Goal: Task Accomplishment & Management: Manage account settings

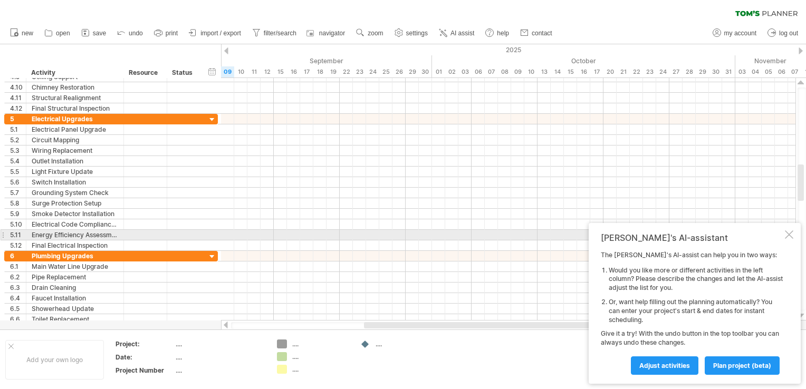
click at [794, 233] on div "[PERSON_NAME]'s AI-assistant The [PERSON_NAME]'s AI-assist can help you in two …" at bounding box center [695, 303] width 212 height 161
click at [790, 235] on div at bounding box center [789, 235] width 8 height 8
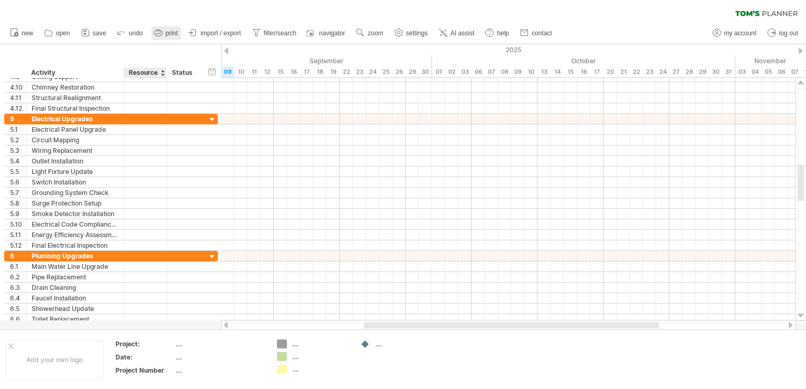
click at [173, 40] on link "print" at bounding box center [166, 33] width 30 height 14
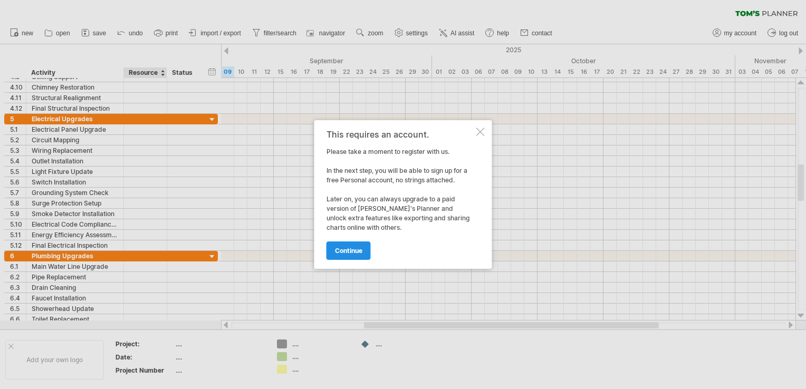
click at [340, 258] on link "continue" at bounding box center [349, 251] width 44 height 18
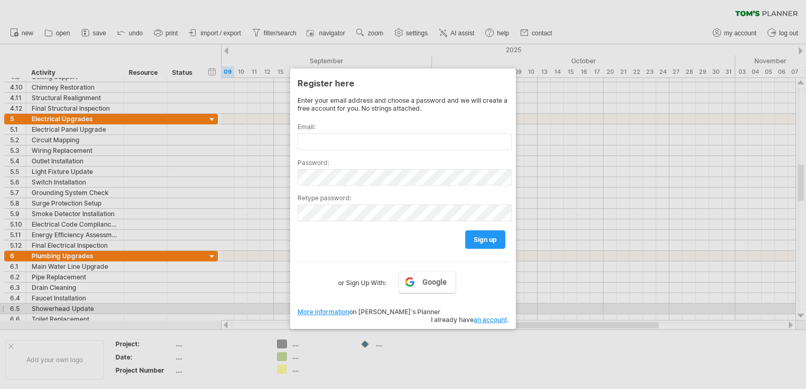
click at [481, 316] on link "an account" at bounding box center [490, 320] width 33 height 8
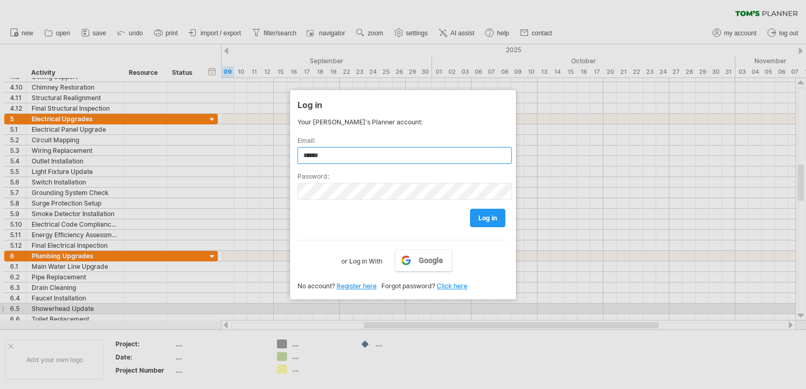
type input "**********"
click at [487, 218] on span "log in" at bounding box center [488, 218] width 18 height 8
click at [452, 287] on link "Click here" at bounding box center [452, 286] width 31 height 8
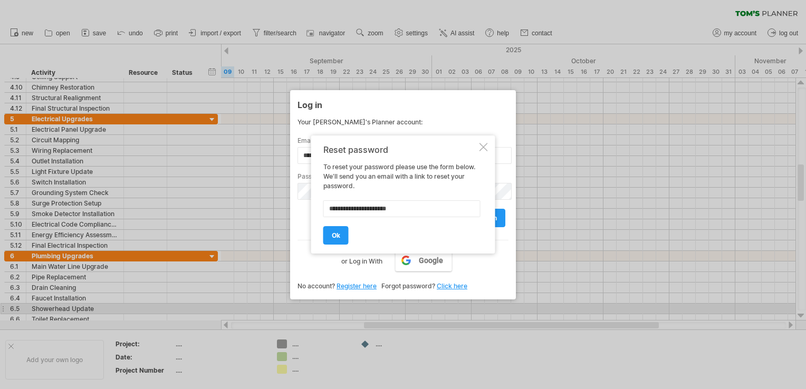
type input "**********"
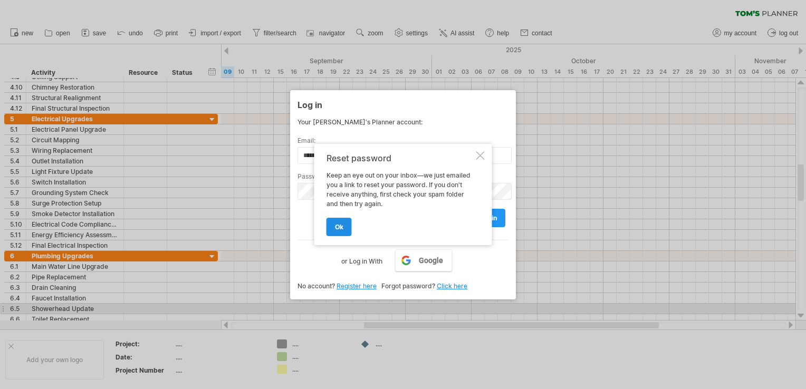
click at [342, 231] on span "ok" at bounding box center [339, 227] width 8 height 8
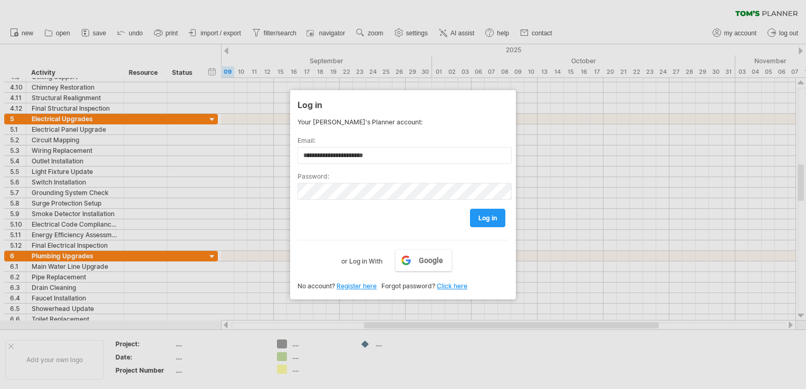
click at [650, 39] on div at bounding box center [403, 194] width 806 height 389
